Goal: Task Accomplishment & Management: Manage account settings

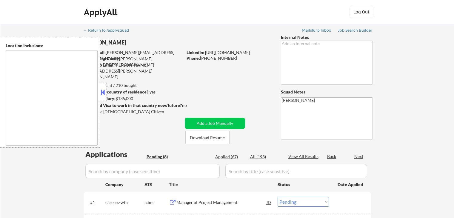
select select ""pending""
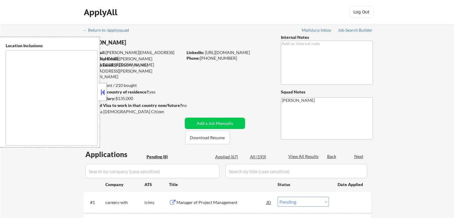
select select ""pending""
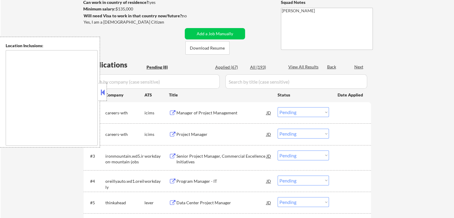
type textarea "[GEOGRAPHIC_DATA], [GEOGRAPHIC_DATA] [GEOGRAPHIC_DATA], [GEOGRAPHIC_DATA] [GEOG…"
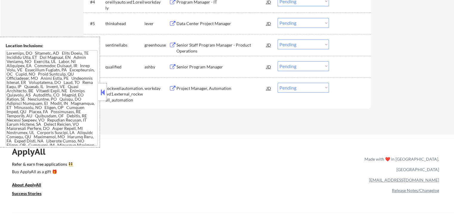
scroll to position [149, 0]
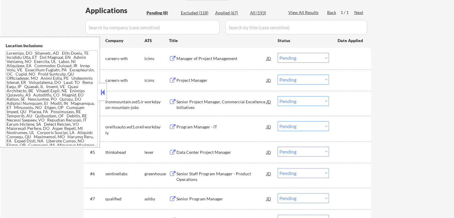
click at [391, 88] on div "← Return to /applysquad Mailslurp Inbox Job Search Builder [PERSON_NAME] User E…" at bounding box center [227, 71] width 453 height 392
click at [172, 59] on button at bounding box center [172, 59] width 7 height 6
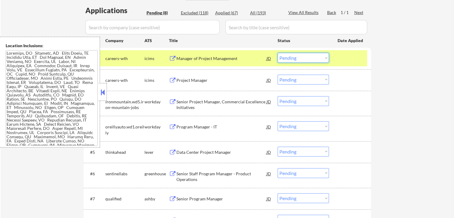
click at [299, 58] on select "Choose an option... Pending Applied Excluded (Questions) Excluded (Expired) Exc…" at bounding box center [302, 58] width 51 height 10
click at [277, 53] on select "Choose an option... Pending Applied Excluded (Questions) Excluded (Expired) Exc…" at bounding box center [302, 58] width 51 height 10
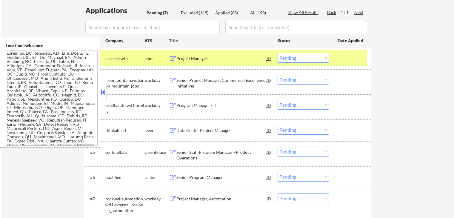
click at [171, 56] on button at bounding box center [172, 59] width 7 height 6
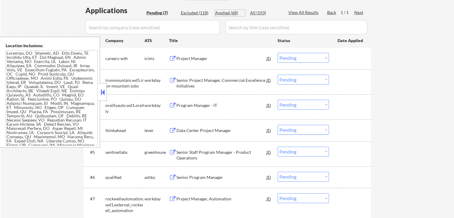
click at [227, 11] on div "Applied (68)" at bounding box center [230, 13] width 30 height 6
select select ""applied""
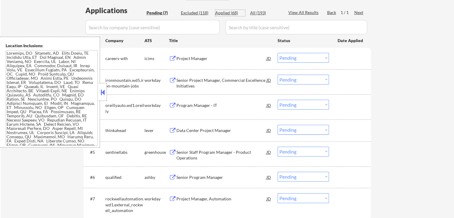
select select ""applied""
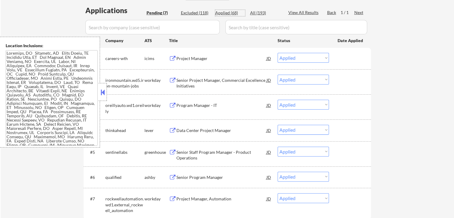
select select ""applied""
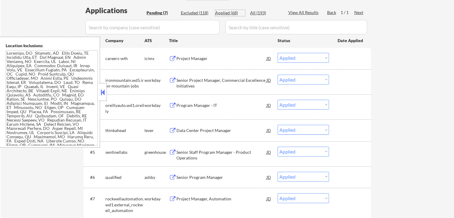
select select ""applied""
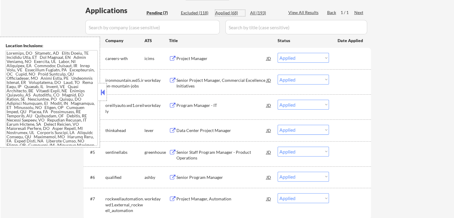
select select ""applied""
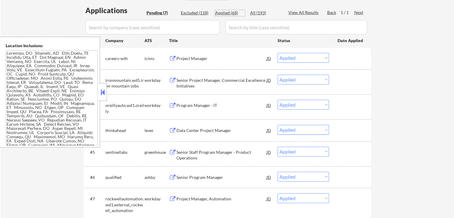
select select ""applied""
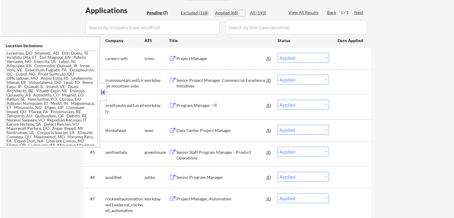
select select ""applied""
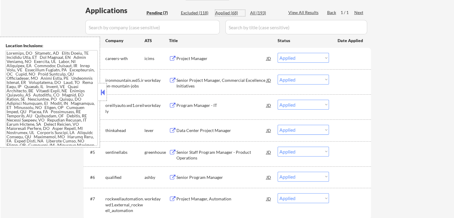
select select ""applied""
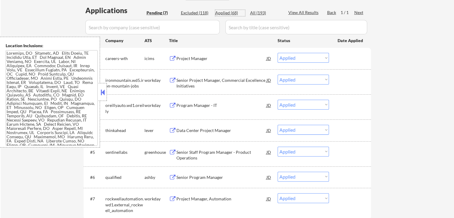
select select ""applied""
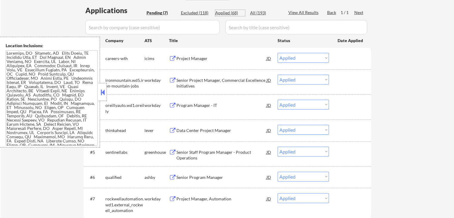
select select ""applied""
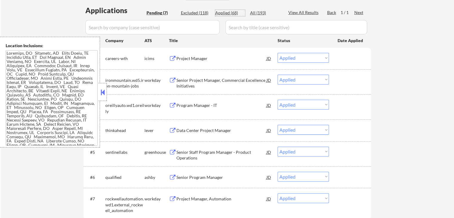
select select ""applied""
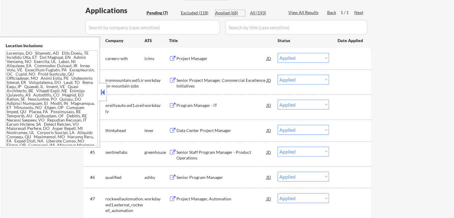
select select ""applied""
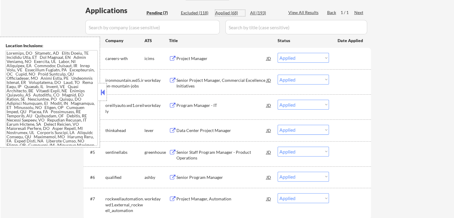
select select ""applied""
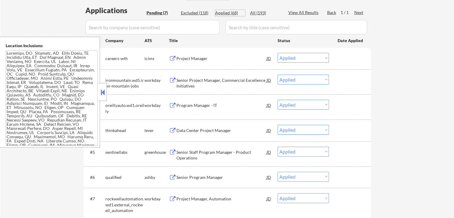
select select ""applied""
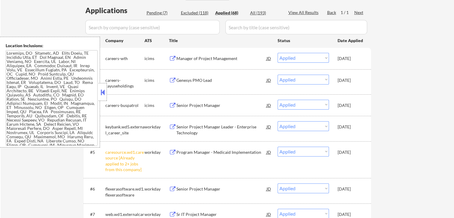
click at [195, 13] on div "Excluded (118)" at bounding box center [196, 13] width 30 height 6
select select ""excluded__location_""
select select ""excluded""
select select ""excluded__expired_""
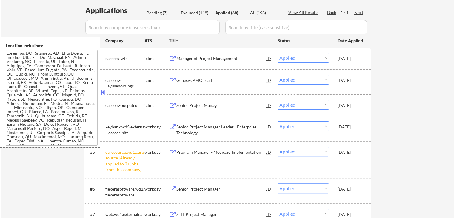
select select ""excluded__salary_""
select select ""excluded__location_""
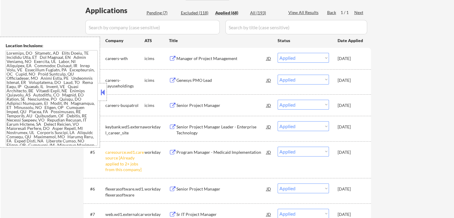
select select ""excluded__location_""
select select ""excluded__expired_""
select select ""excluded__salary_""
select select ""excluded__expired_""
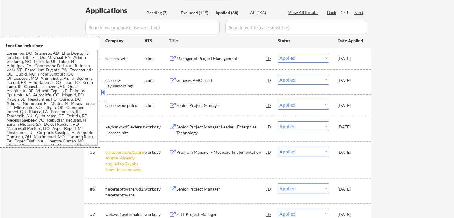
select select ""excluded__expired_""
select select ""excluded__location_""
select select ""excluded__salary_""
select select ""excluded__expired_""
select select ""excluded__salary_""
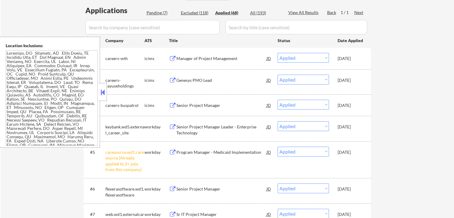
select select ""excluded__salary_""
select select ""excluded__expired_""
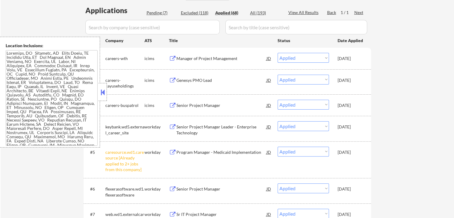
select select ""excluded__location_""
select select ""excluded""
select select ""excluded__expired_""
select select ""excluded__location_""
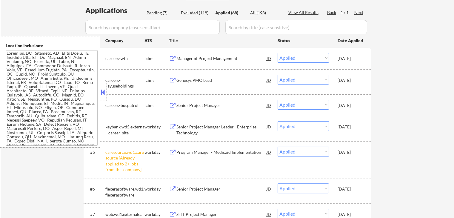
select select ""excluded__location_""
select select ""excluded__expired_""
select select ""excluded""
select select ""excluded__expired_""
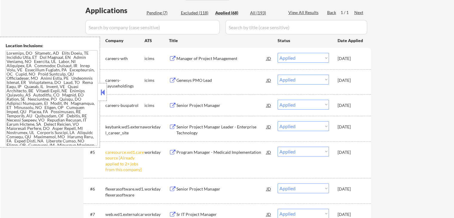
select select ""excluded__location_""
select select ""excluded""
select select ""excluded__location_""
select select ""excluded__expired_""
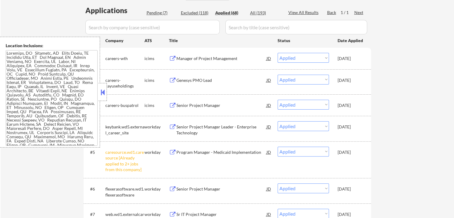
select select ""excluded__location_""
select select ""excluded__expired_""
select select ""excluded__location_""
select select ""excluded__salary_""
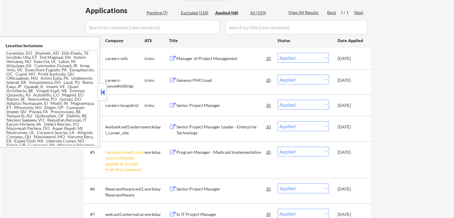
select select ""excluded__location_""
select select ""excluded__salary_""
select select ""excluded__expired_""
select select ""excluded__location_""
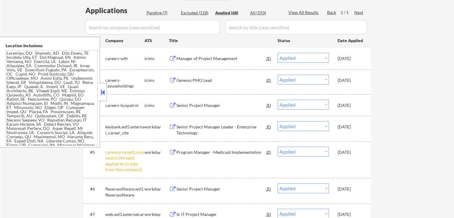
select select ""excluded__location_""
select select ""excluded__expired_""
select select ""excluded__salary_""
select select ""excluded__expired_""
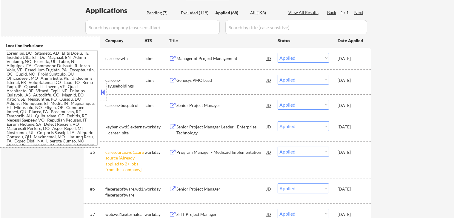
select select ""excluded__location_""
select select ""excluded__expired_""
select select ""excluded__location_""
select select ""excluded__expired_""
select select ""excluded__location_""
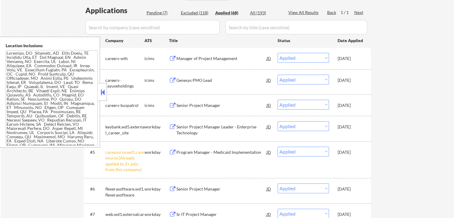
select select ""excluded__expired_""
select select ""excluded__location_""
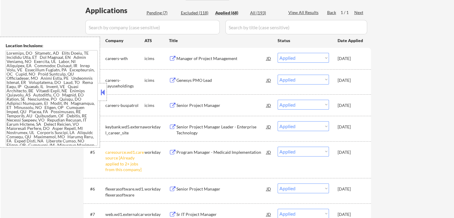
select select ""excluded__location_""
select select ""excluded__expired_""
select select ""excluded""
select select ""excluded__expired_""
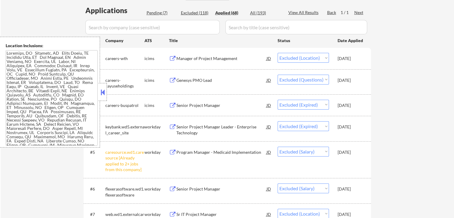
select select ""excluded__expired_""
select select ""excluded__location_""
select select ""excluded""
select select ""excluded__expired_""
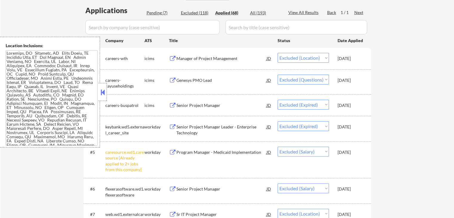
select select ""excluded__location_""
select select ""excluded__salary_""
select select ""excluded__expired_""
select select ""excluded__salary_""
select select ""excluded__expired_""
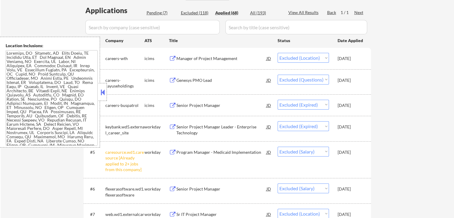
select select ""excluded__location_""
select select ""excluded__expired_""
select select ""excluded__salary_""
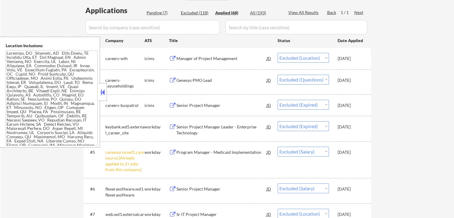
select select ""excluded__location_""
select select ""excluded__expired_""
select select ""excluded__other_""
select select ""excluded__location_""
select select ""excluded__salary_""
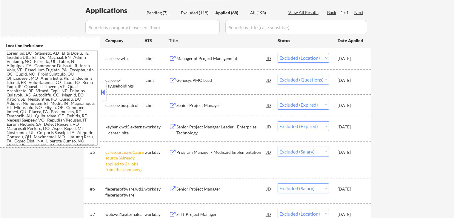
select select ""excluded__salary_""
select select ""excluded__location_""
select select ""excluded__other_""
select select ""excluded__expired_""
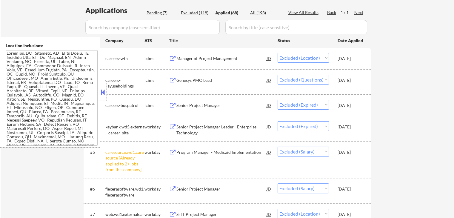
select select ""excluded""
select select ""excluded__expired_""
select select ""excluded__salary_""
select select ""excluded__expired_""
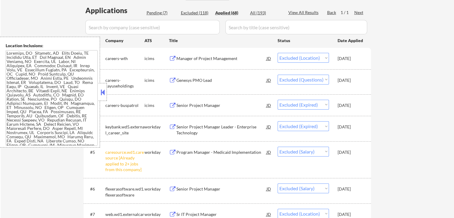
select select ""excluded__location_""
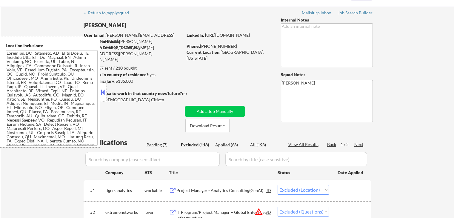
scroll to position [0, 0]
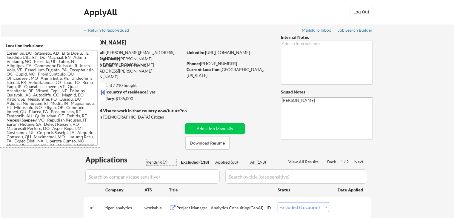
click at [159, 160] on div "Pending (7)" at bounding box center [161, 162] width 30 height 6
select select ""pending""
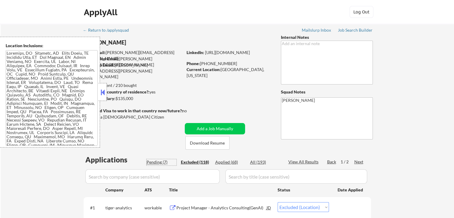
select select ""pending""
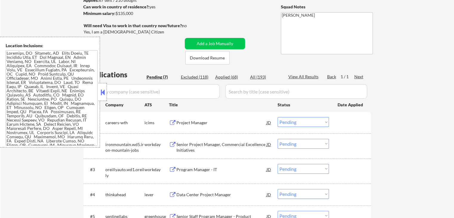
scroll to position [119, 0]
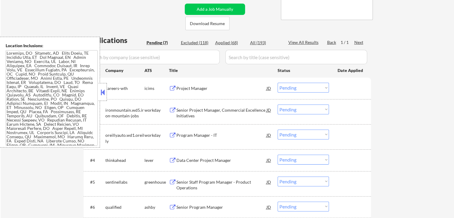
click at [300, 87] on select "Choose an option... Pending Applied Excluded (Questions) Excluded (Expired) Exc…" at bounding box center [302, 88] width 51 height 10
click at [277, 83] on select "Choose an option... Pending Applied Excluded (Questions) Excluded (Expired) Exc…" at bounding box center [302, 88] width 51 height 10
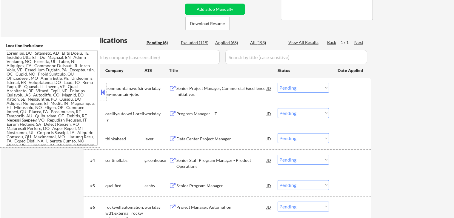
click at [392, 91] on div "← Return to /applysquad Mailslurp Inbox Job Search Builder [PERSON_NAME] User E…" at bounding box center [227, 79] width 453 height 349
click at [168, 86] on div "workday" at bounding box center [156, 88] width 24 height 6
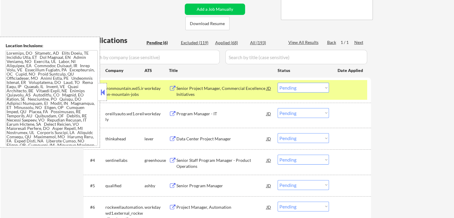
click at [172, 88] on button at bounding box center [172, 89] width 7 height 6
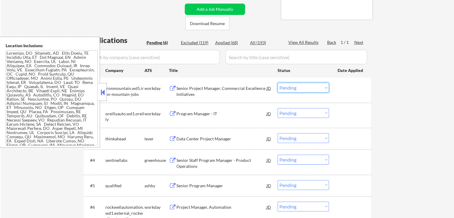
click at [301, 89] on select "Choose an option... Pending Applied Excluded (Questions) Excluded (Expired) Exc…" at bounding box center [302, 88] width 51 height 10
click at [277, 83] on select "Choose an option... Pending Applied Excluded (Questions) Excluded (Expired) Exc…" at bounding box center [302, 88] width 51 height 10
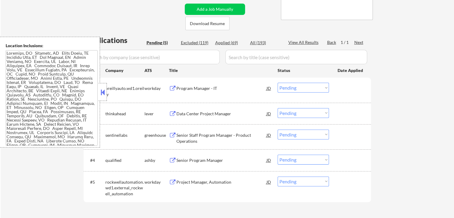
click at [171, 86] on button at bounding box center [172, 89] width 7 height 6
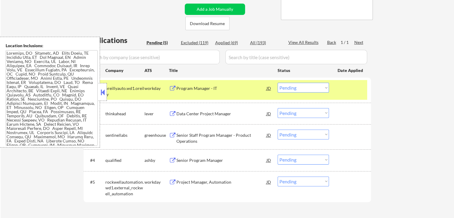
click at [296, 89] on select "Choose an option... Pending Applied Excluded (Questions) Excluded (Expired) Exc…" at bounding box center [302, 88] width 51 height 10
click at [277, 83] on select "Choose an option... Pending Applied Excluded (Questions) Excluded (Expired) Exc…" at bounding box center [302, 88] width 51 height 10
click at [173, 110] on div "Data Center Project Manager JD warning_amber" at bounding box center [220, 113] width 103 height 11
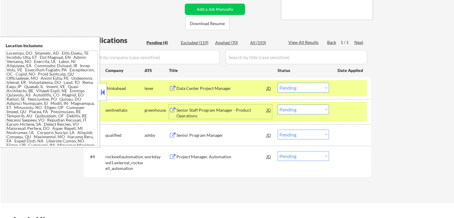
click at [301, 88] on select "Choose an option... Pending Applied Excluded (Questions) Excluded (Expired) Exc…" at bounding box center [302, 88] width 51 height 10
click at [277, 83] on select "Choose an option... Pending Applied Excluded (Questions) Excluded (Expired) Exc…" at bounding box center [302, 88] width 51 height 10
click at [170, 109] on button at bounding box center [172, 110] width 7 height 6
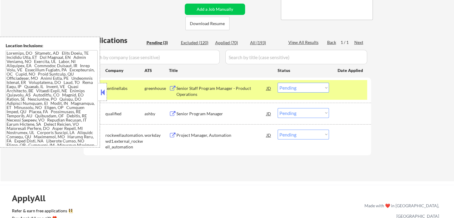
click at [305, 92] on select "Choose an option... Pending Applied Excluded (Questions) Excluded (Expired) Exc…" at bounding box center [302, 88] width 51 height 10
click at [277, 83] on select "Choose an option... Pending Applied Excluded (Questions) Excluded (Expired) Exc…" at bounding box center [302, 88] width 51 height 10
click at [173, 110] on div "Senior Program Manager JD warning_amber" at bounding box center [220, 113] width 103 height 11
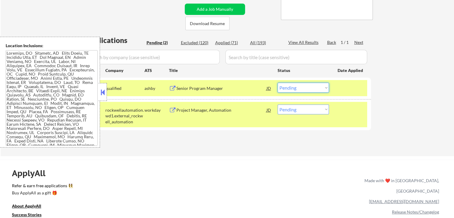
click at [295, 87] on select "Choose an option... Pending Applied Excluded (Questions) Excluded (Expired) Exc…" at bounding box center [302, 88] width 51 height 10
click at [277, 83] on select "Choose an option... Pending Applied Excluded (Questions) Excluded (Expired) Exc…" at bounding box center [302, 88] width 51 height 10
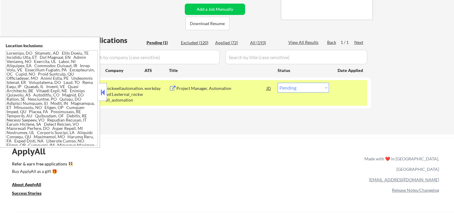
click at [172, 89] on button at bounding box center [172, 89] width 7 height 6
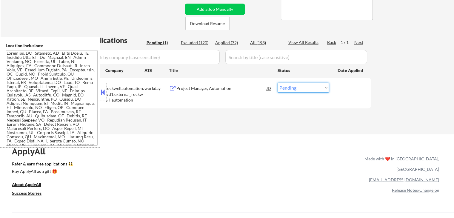
click at [301, 89] on select "Choose an option... Pending Applied Excluded (Questions) Excluded (Expired) Exc…" at bounding box center [302, 88] width 51 height 10
select select ""applied""
click at [277, 83] on select "Choose an option... Pending Applied Excluded (Questions) Excluded (Expired) Exc…" at bounding box center [302, 88] width 51 height 10
